Goal: Task Accomplishment & Management: Use online tool/utility

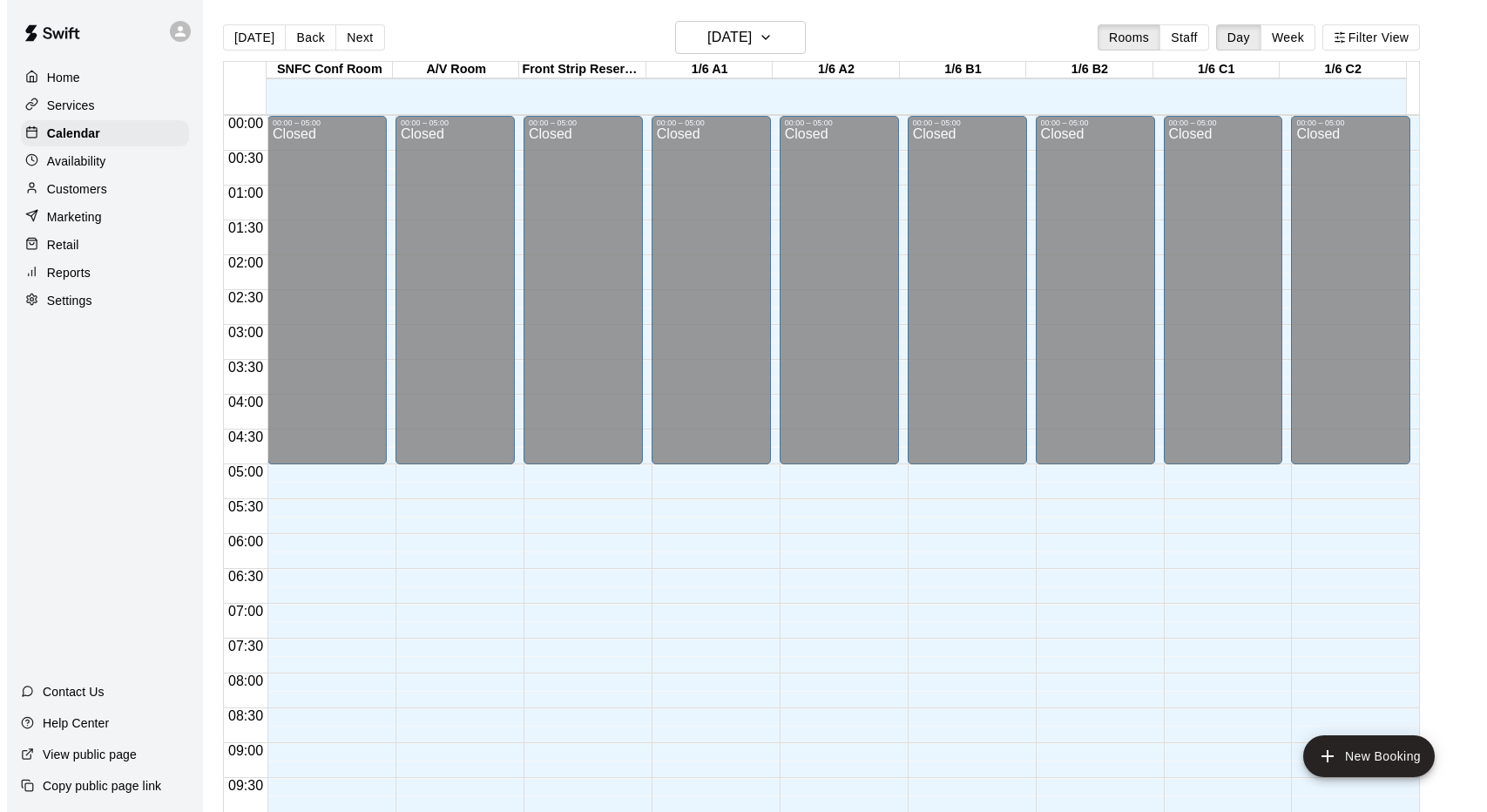
scroll to position [957, 0]
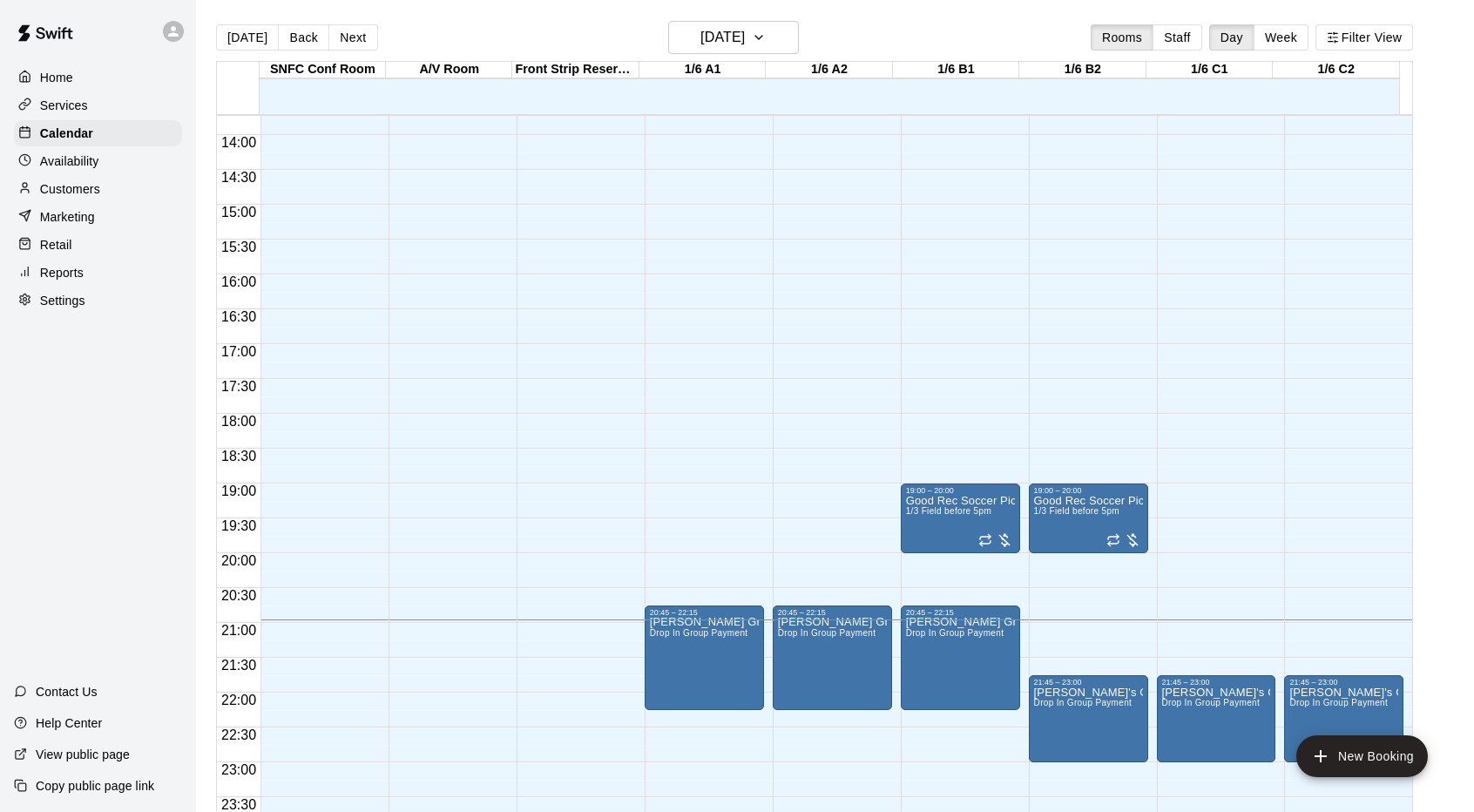
drag, startPoint x: 0, startPoint y: 0, endPoint x: 1409, endPoint y: 717, distance: 1580.9
click at [1409, 717] on div at bounding box center [1349, 719] width 127 height 17
click at [933, 609] on div at bounding box center [961, 609] width 109 height 3
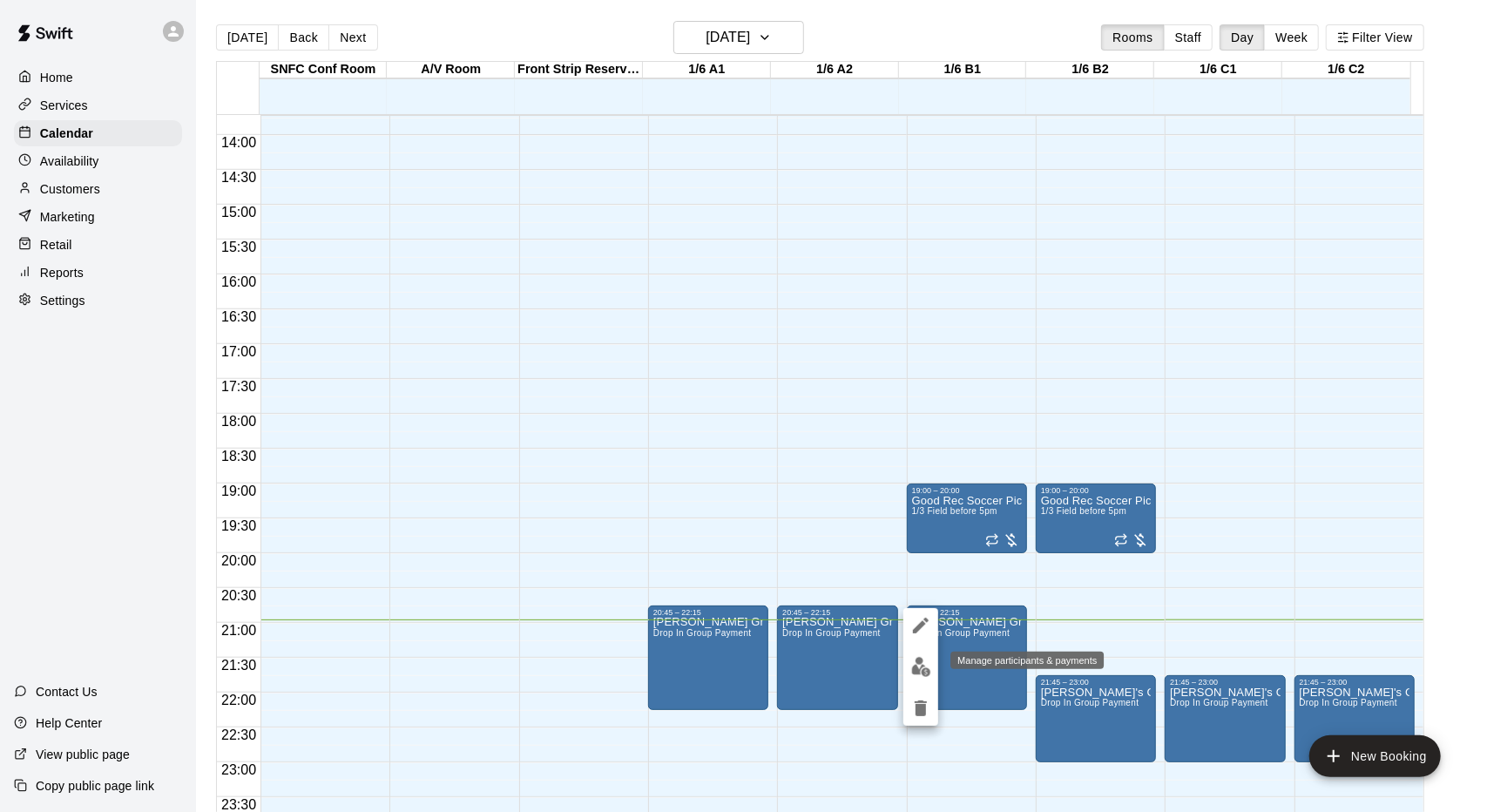
click at [926, 660] on img "edit" at bounding box center [921, 666] width 20 height 20
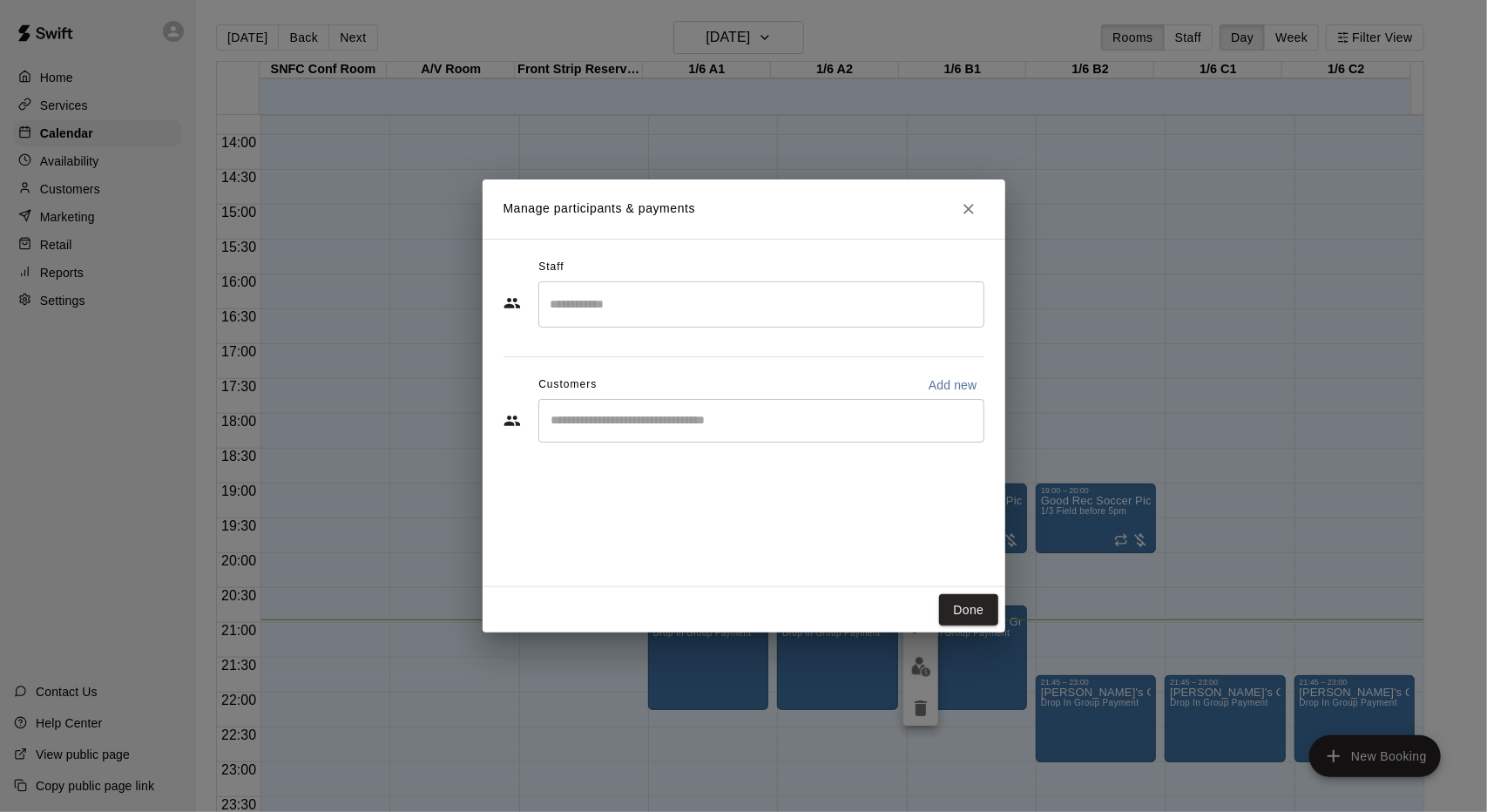
click at [800, 304] on input "Search staff" at bounding box center [761, 304] width 430 height 31
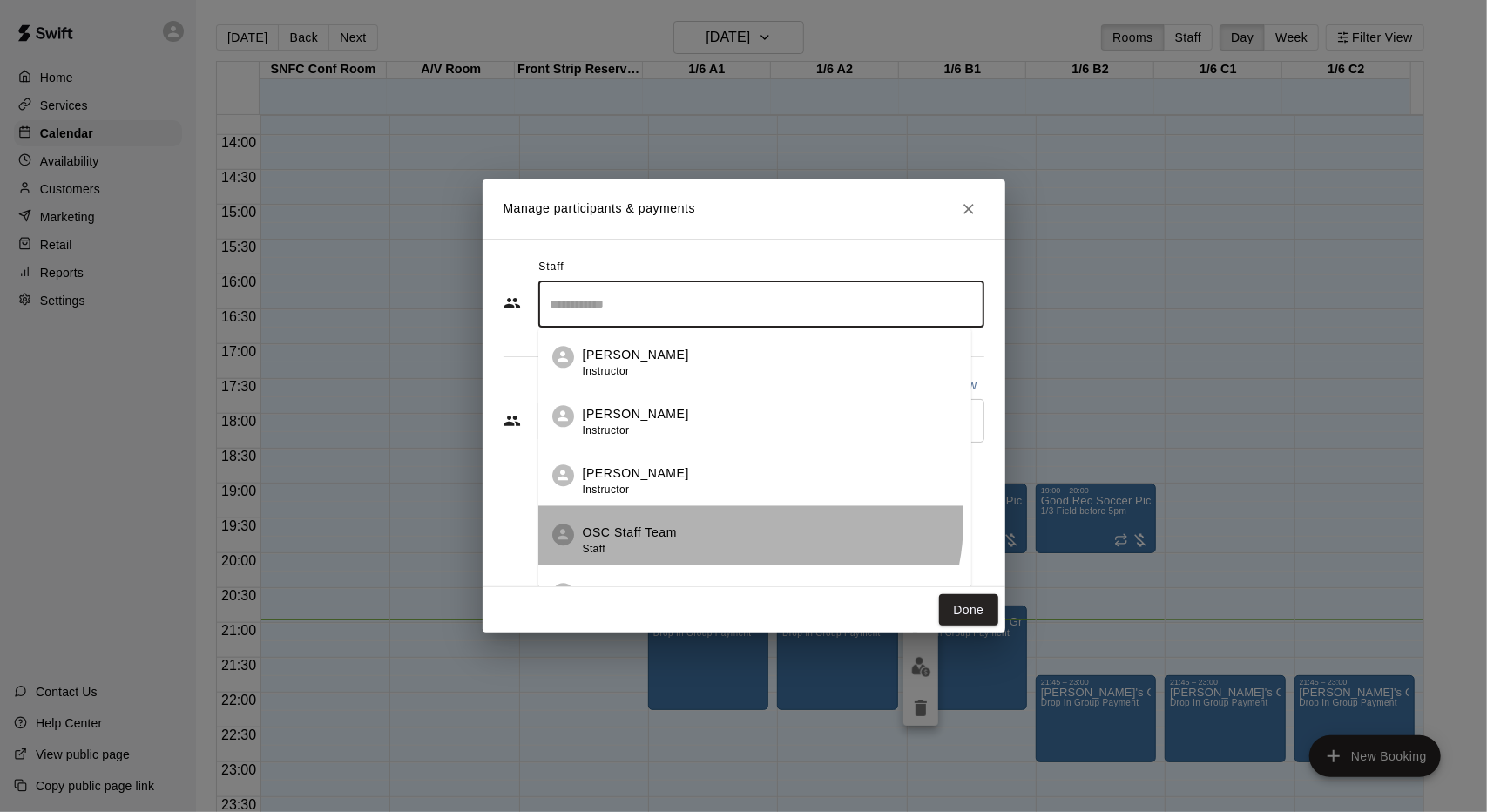
click at [744, 522] on li "OSC Staff Team Staff" at bounding box center [755, 535] width 433 height 59
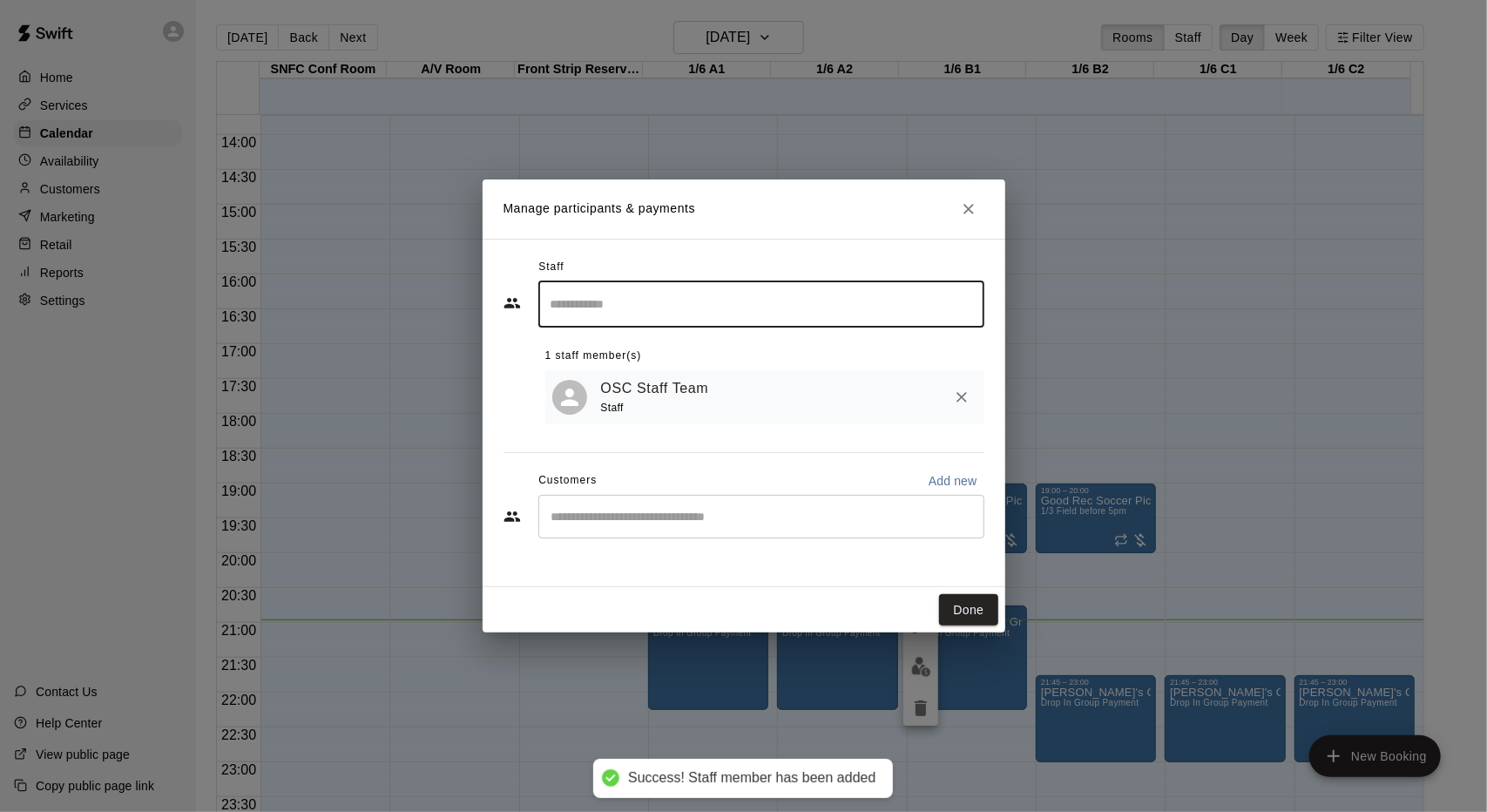
click at [747, 505] on div "​" at bounding box center [761, 517] width 446 height 44
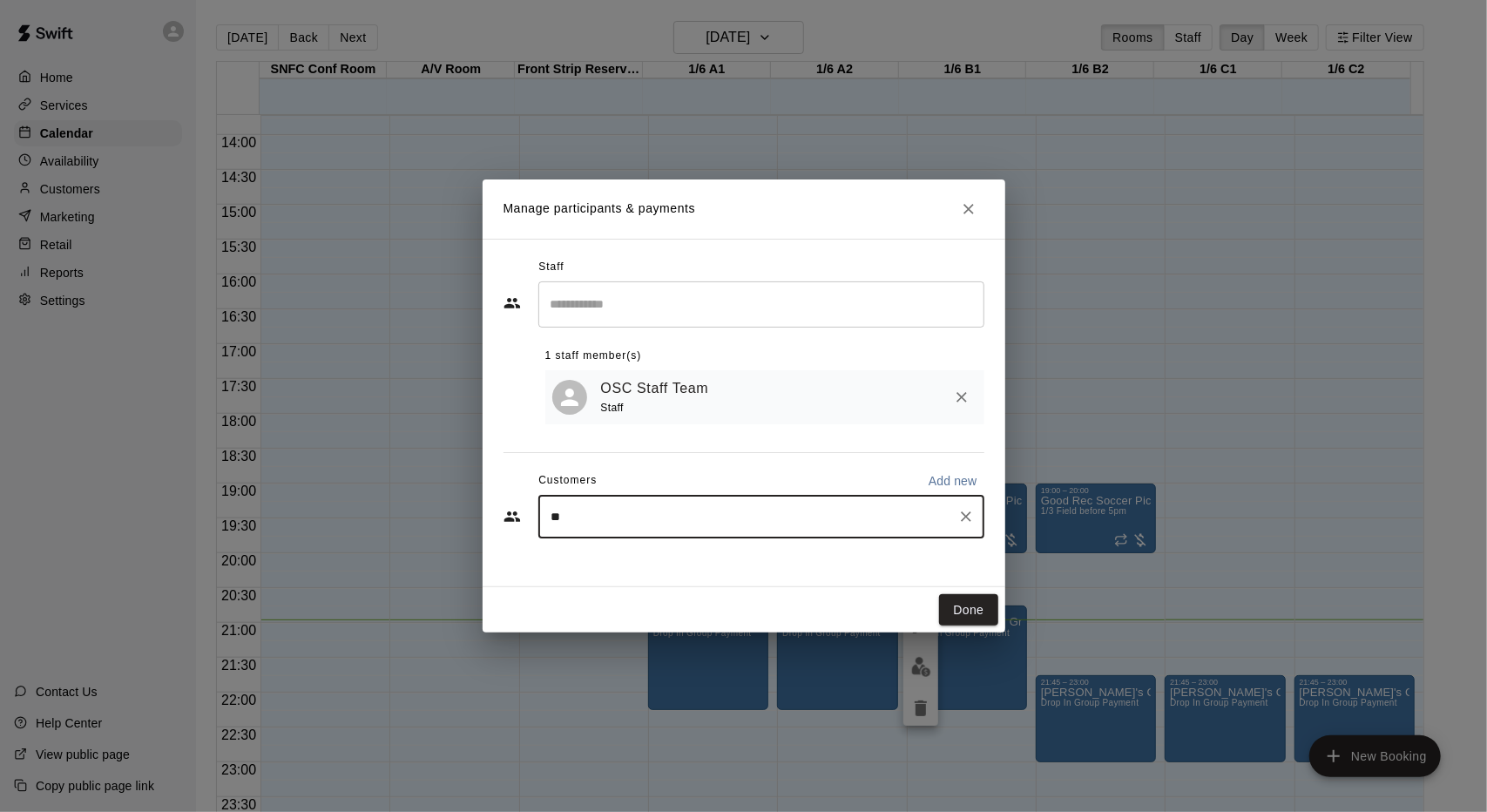
type input "***"
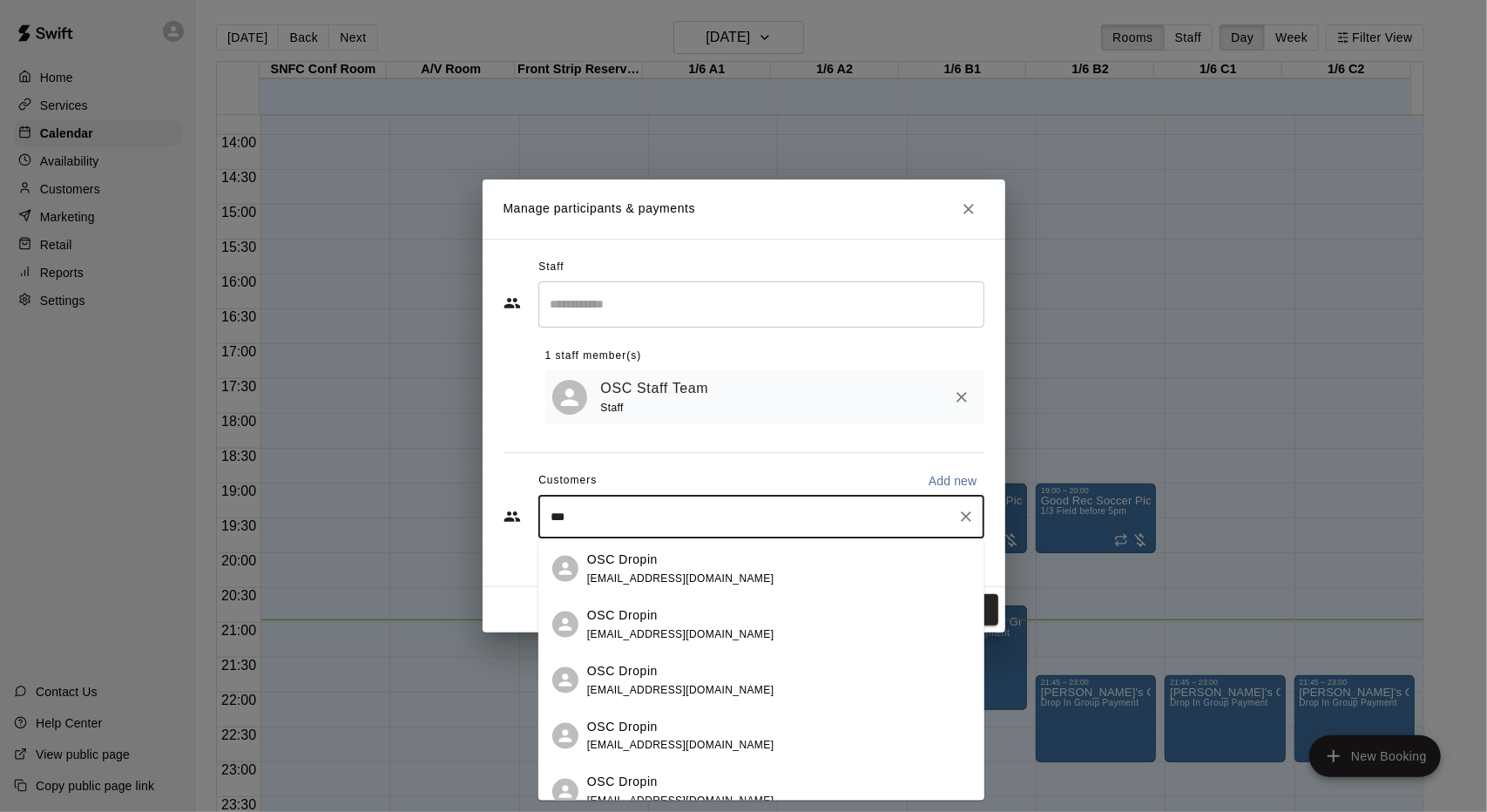
click at [752, 568] on div "OSC Dropin [EMAIL_ADDRESS][DOMAIN_NAME]" at bounding box center [779, 568] width 383 height 38
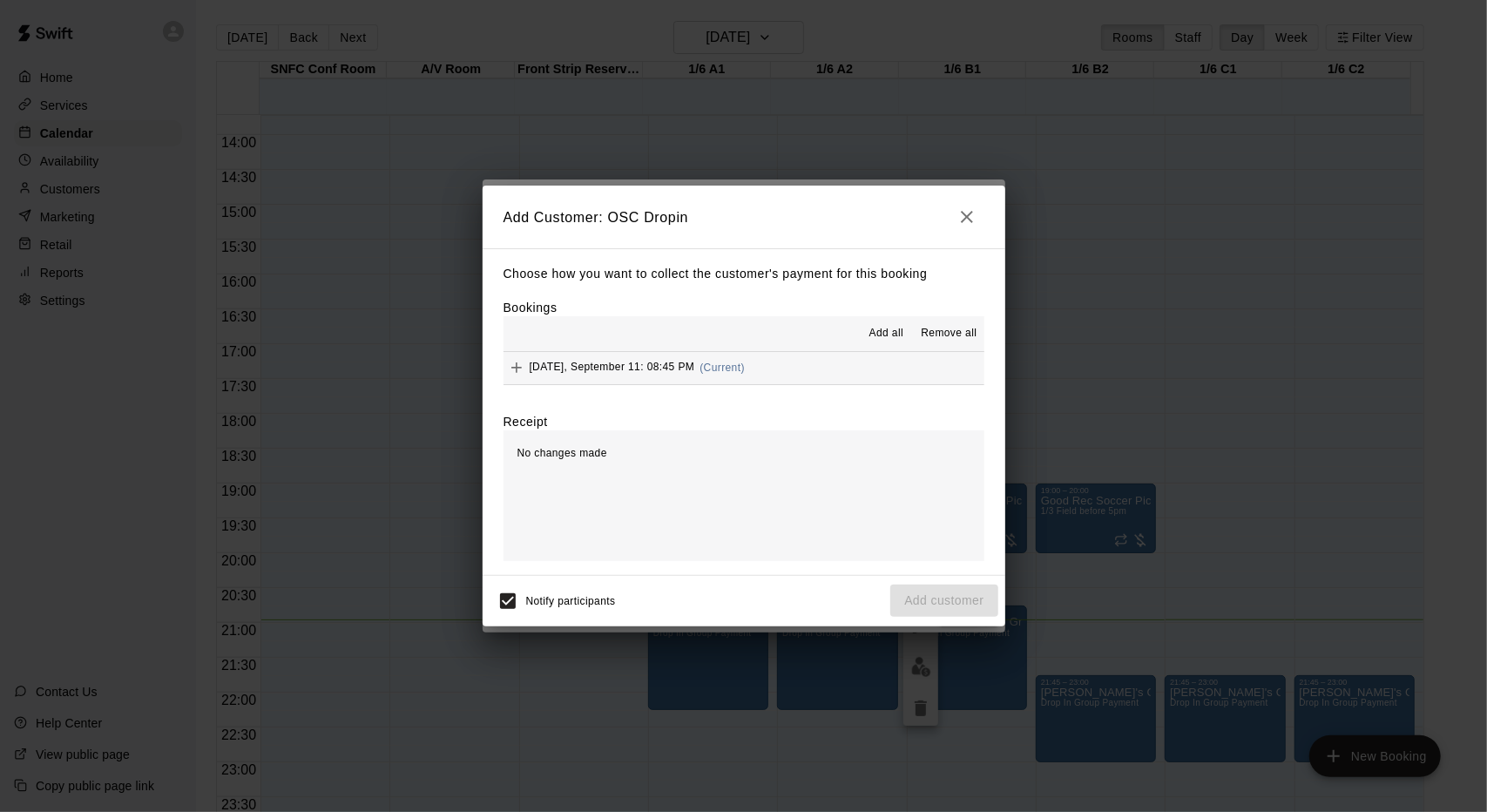
click at [760, 372] on button "[DATE], September 11: 08:45 PM (Current)" at bounding box center [744, 368] width 481 height 32
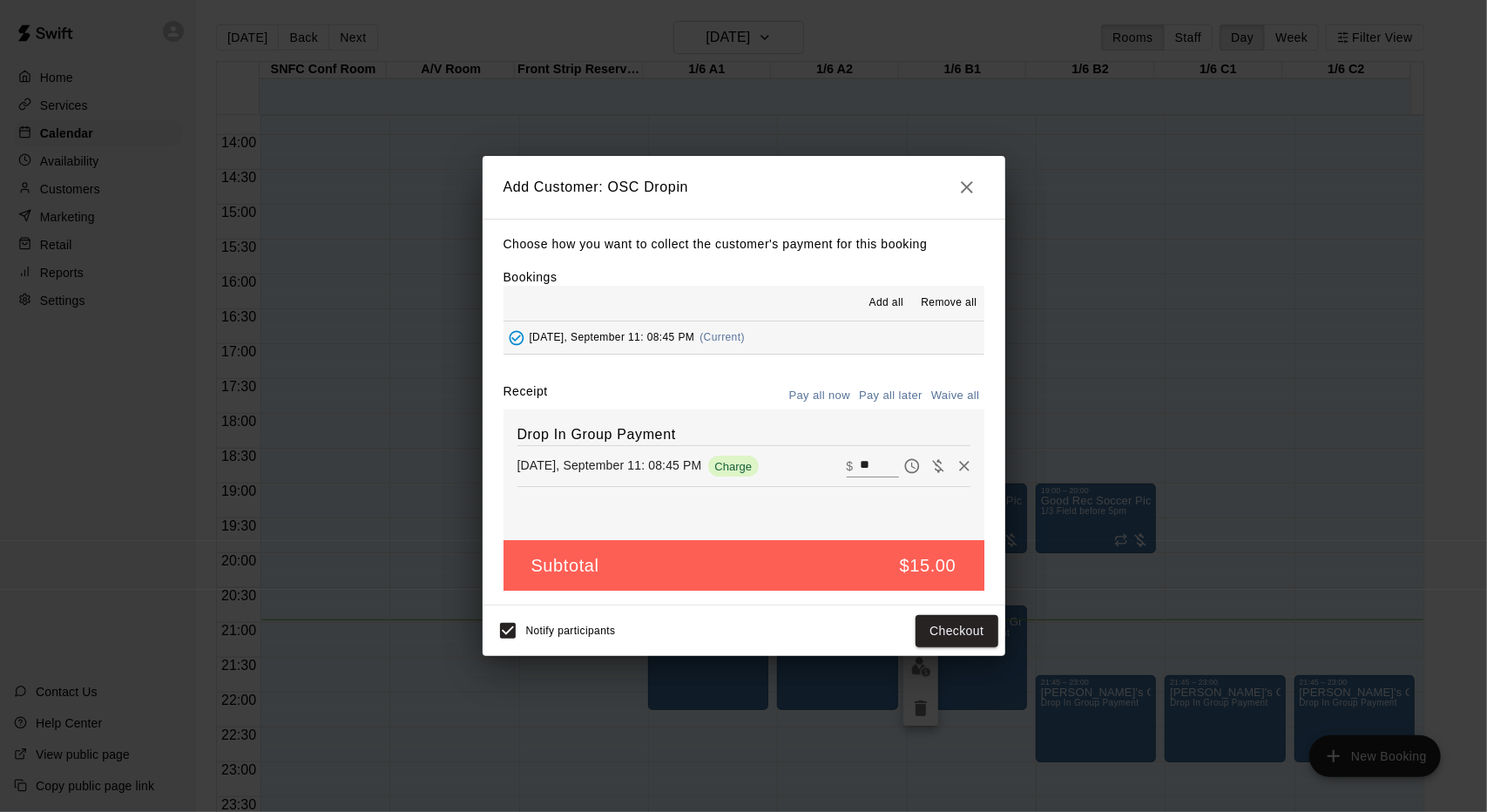
click at [871, 473] on input "**" at bounding box center [879, 466] width 38 height 23
type input "**"
click at [962, 643] on button "Checkout" at bounding box center [957, 630] width 82 height 32
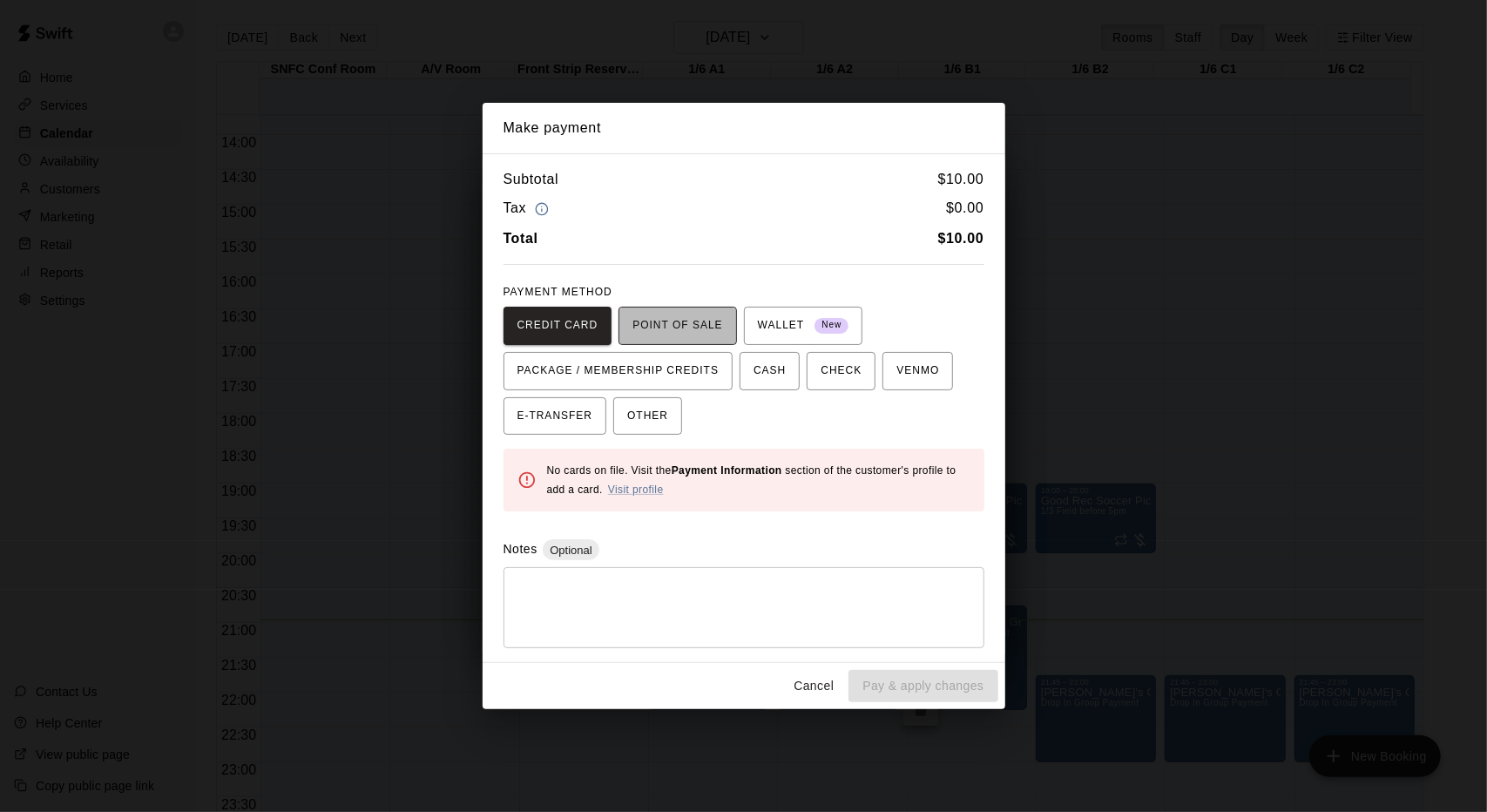
click at [692, 319] on span "POINT OF SALE" at bounding box center [677, 326] width 90 height 28
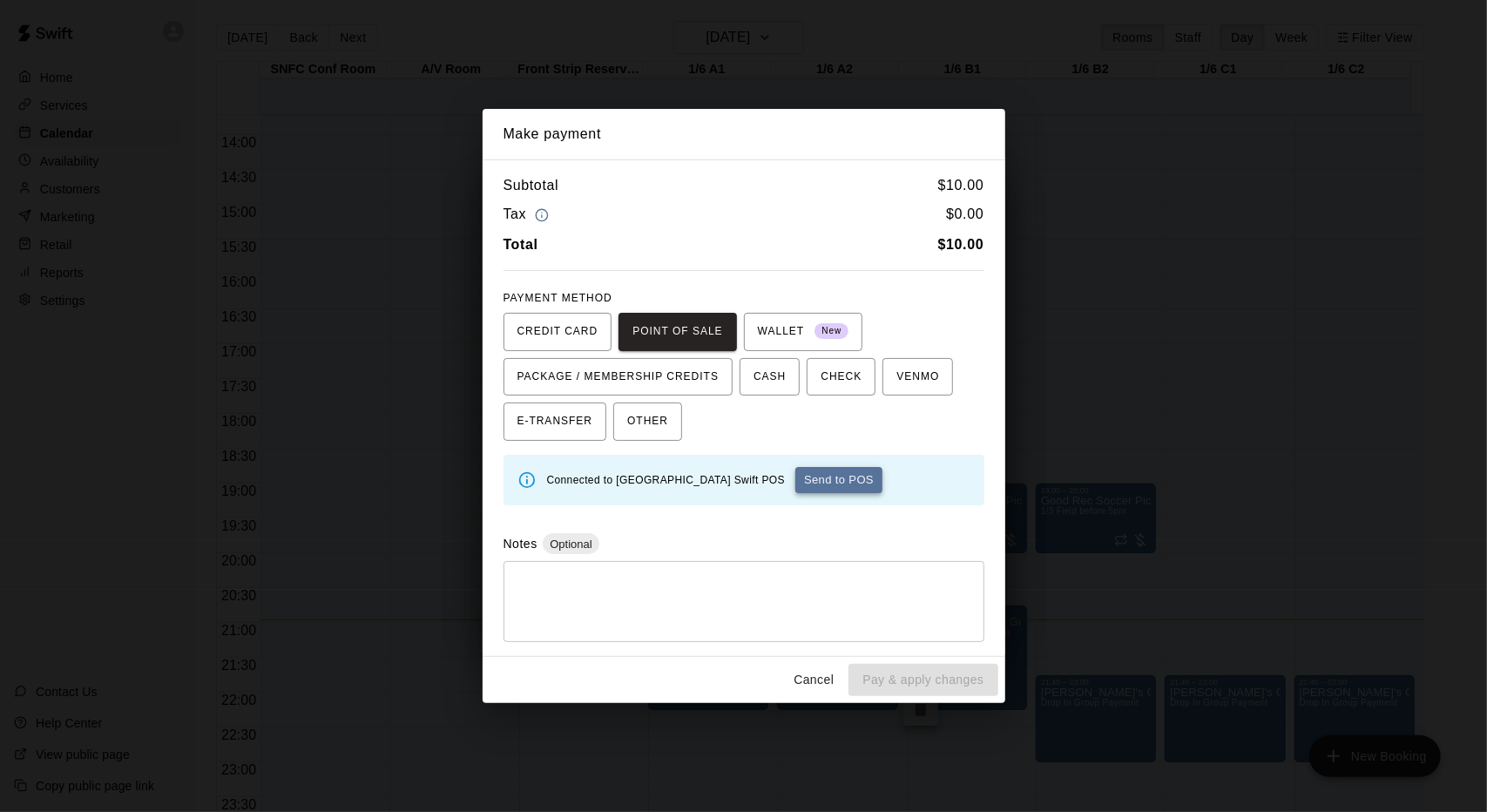
click at [845, 484] on button "Send to POS" at bounding box center [839, 480] width 87 height 26
